Goal: Check status: Check status

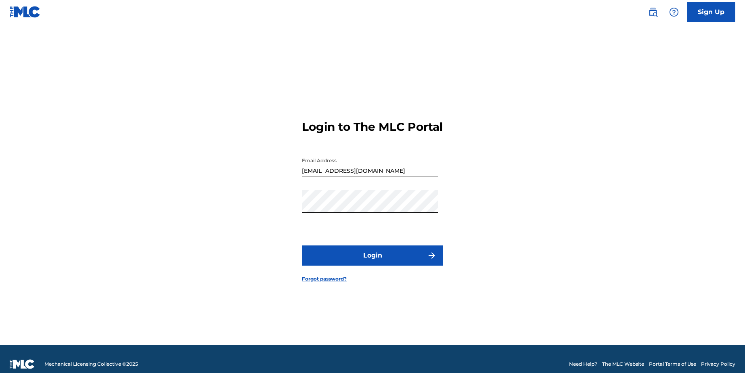
click at [374, 257] on button "Login" at bounding box center [372, 255] width 141 height 20
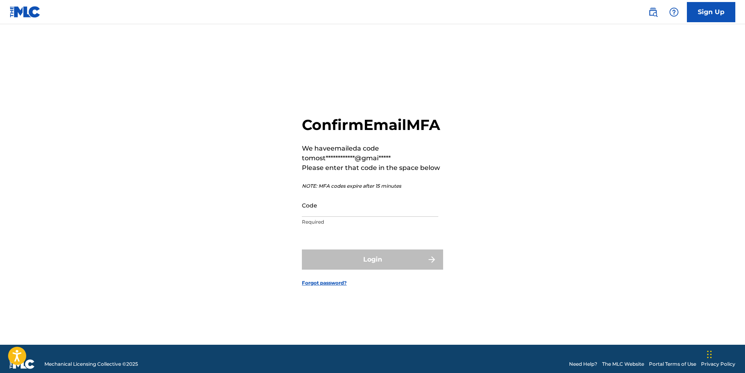
click at [318, 217] on input "Code" at bounding box center [370, 205] width 136 height 23
paste input "111379"
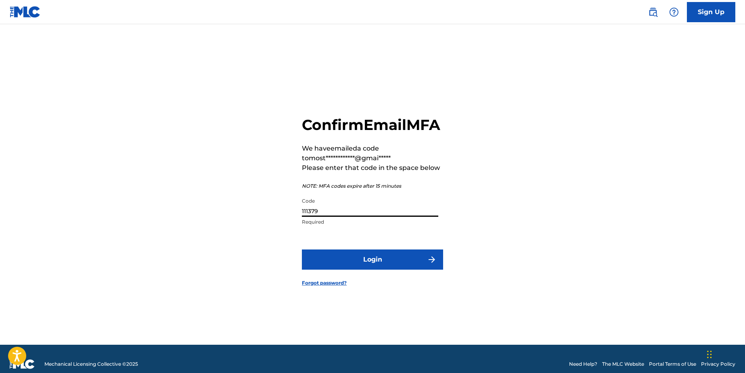
type input "111379"
click at [352, 268] on button "Login" at bounding box center [372, 259] width 141 height 20
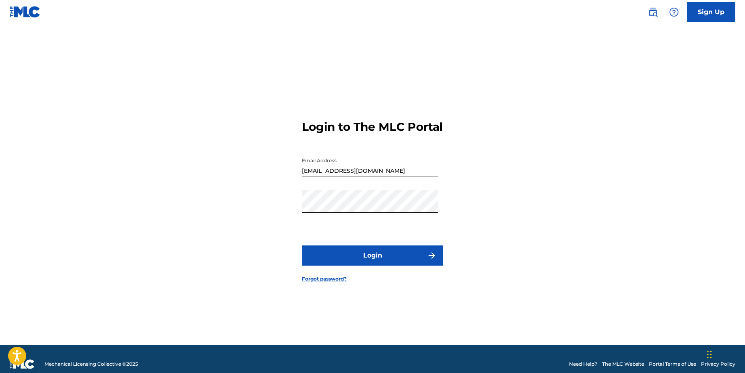
click at [378, 257] on button "Login" at bounding box center [372, 255] width 141 height 20
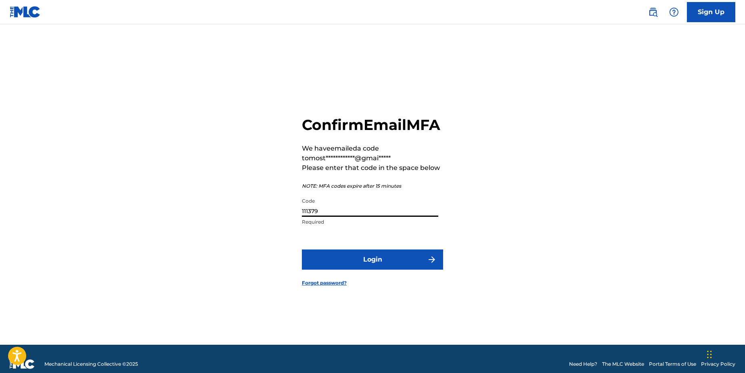
click at [350, 217] on input "111379" at bounding box center [370, 205] width 136 height 23
paste input "702421"
type input "702421"
click at [364, 263] on button "Login" at bounding box center [372, 259] width 141 height 20
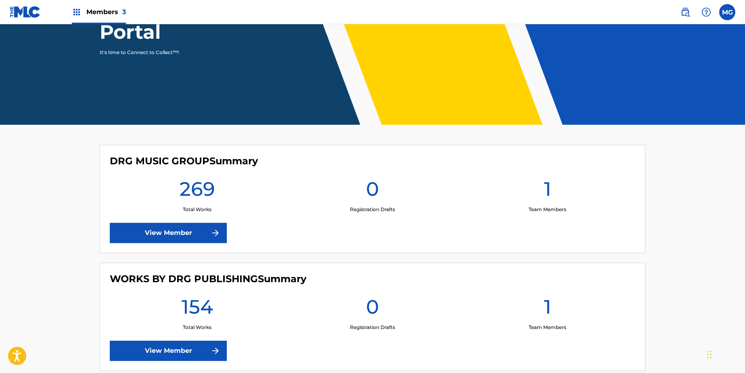
scroll to position [165, 0]
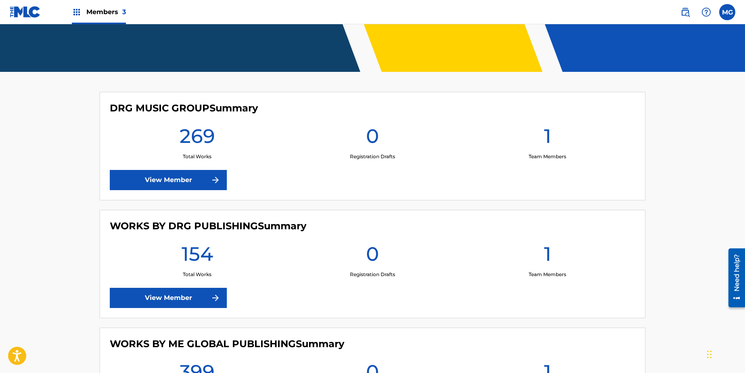
click at [164, 184] on link "View Member" at bounding box center [168, 180] width 117 height 20
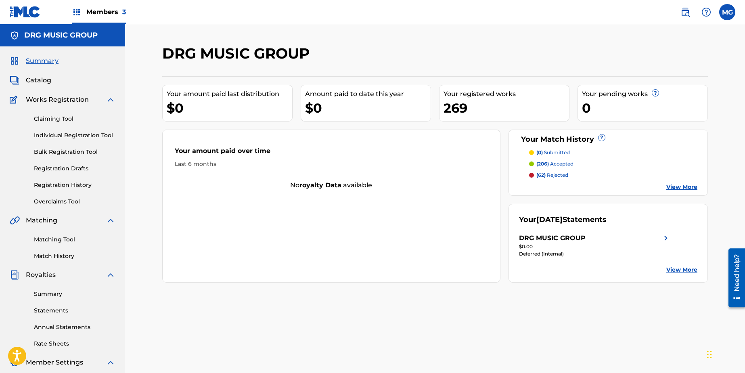
click at [59, 293] on link "Summary" at bounding box center [75, 294] width 82 height 8
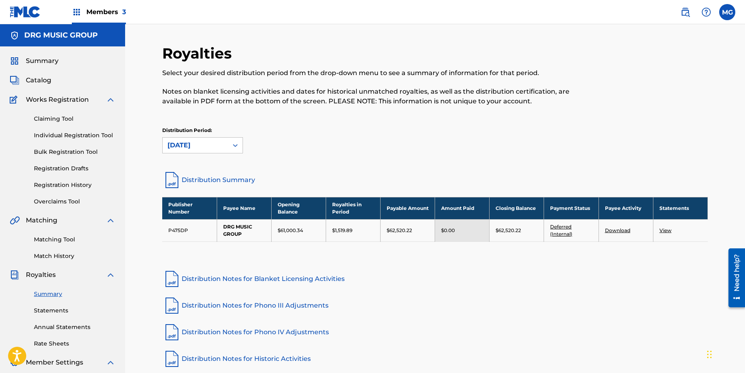
click at [24, 19] on link at bounding box center [25, 12] width 31 height 24
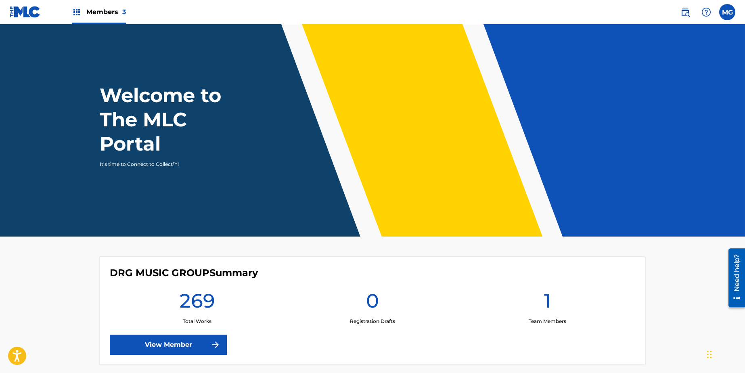
click at [144, 268] on h4 "DRG MUSIC GROUP Summary" at bounding box center [184, 273] width 148 height 12
drag, startPoint x: 118, startPoint y: 273, endPoint x: 114, endPoint y: 273, distance: 4.1
click at [117, 273] on h4 "DRG MUSIC GROUP Summary" at bounding box center [184, 273] width 148 height 12
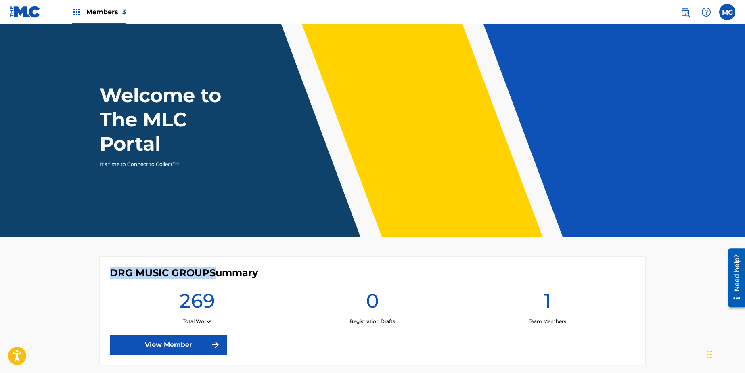
drag, startPoint x: 111, startPoint y: 273, endPoint x: 211, endPoint y: 270, distance: 100.1
click at [211, 270] on h4 "DRG MUSIC GROUP Summary" at bounding box center [184, 273] width 148 height 12
copy h4 "DRG MUSIC GROUP"
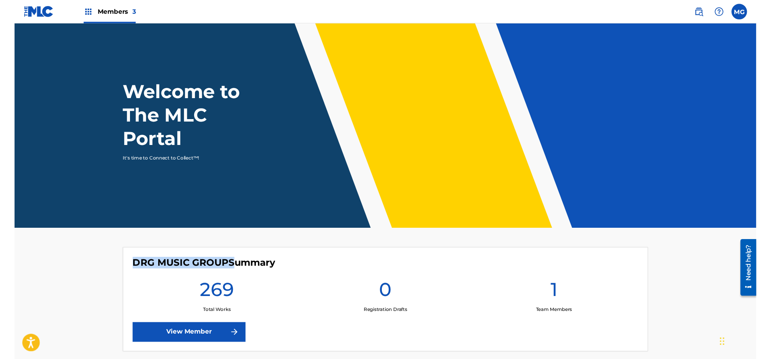
scroll to position [165, 0]
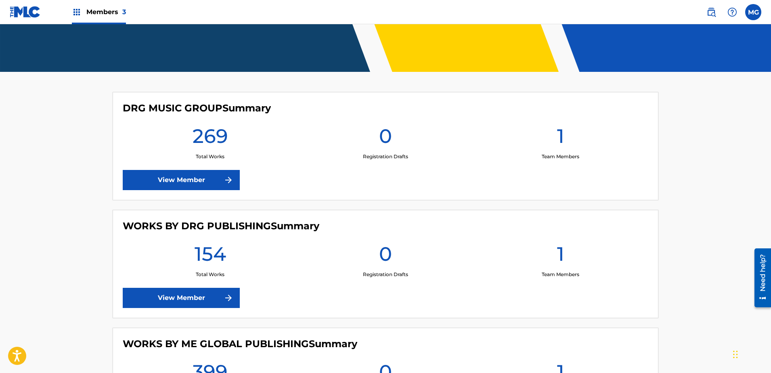
click at [65, 139] on main "Welcome to The MLC Portal It's time to Connect to Collect™! DRG MUSIC GROUP Sum…" at bounding box center [385, 153] width 771 height 586
